Goal: Transaction & Acquisition: Purchase product/service

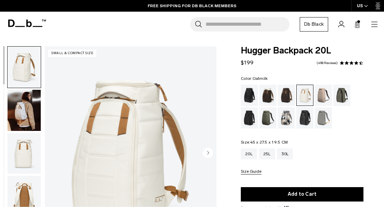
click at [366, 140] on div "Hugger Backpack 20L $199 4.6 star rating 498 Reviews Color: Oatmilk Out of stoc…" at bounding box center [302, 178] width 164 height 265
click at [264, 152] on div "25L" at bounding box center [267, 153] width 16 height 11
